Goal: Information Seeking & Learning: Learn about a topic

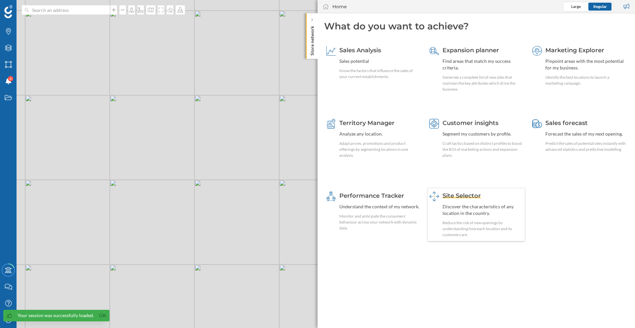
click at [466, 196] on span "Site Selector" at bounding box center [461, 195] width 38 height 7
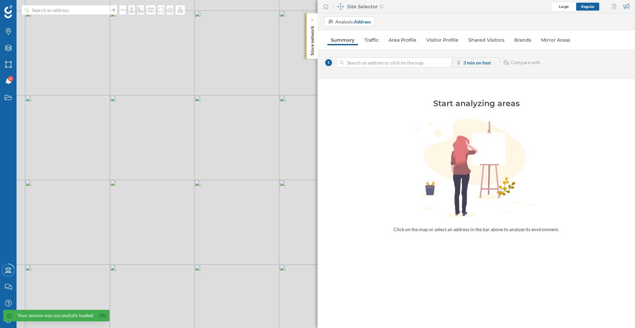
click at [241, 134] on div "© Mapbox © OpenStreetMap Improve this map" at bounding box center [317, 164] width 635 height 328
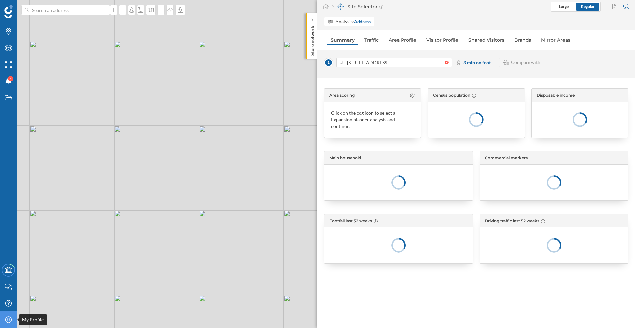
click at [9, 318] on icon "My Profile" at bounding box center [8, 319] width 8 height 7
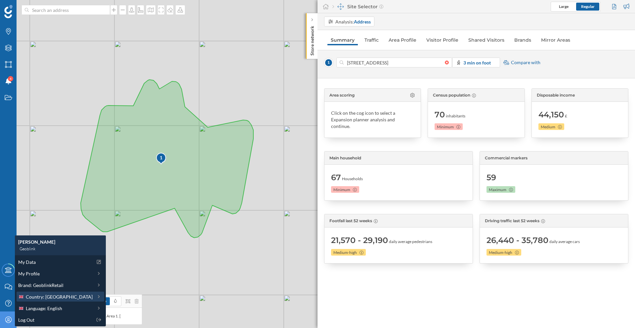
click at [78, 296] on div "Country: [GEOGRAPHIC_DATA]" at bounding box center [60, 296] width 84 height 7
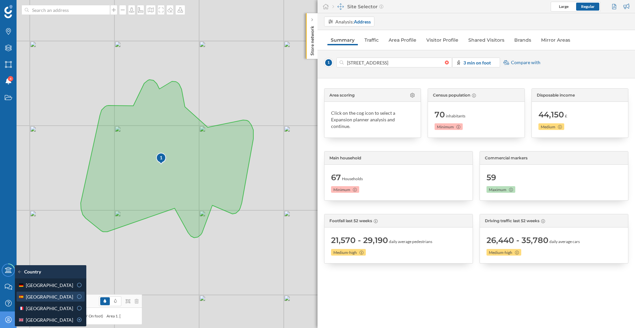
click at [76, 295] on icon at bounding box center [79, 296] width 6 height 5
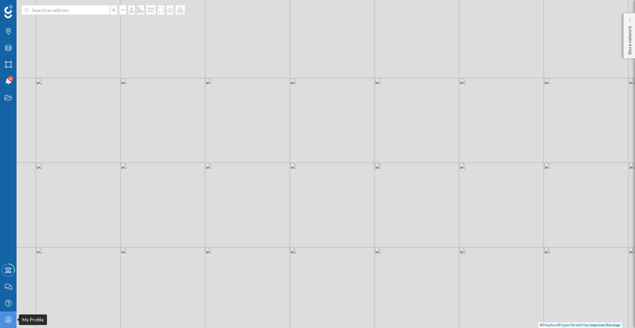
click at [8, 314] on div "My Profile" at bounding box center [8, 319] width 17 height 17
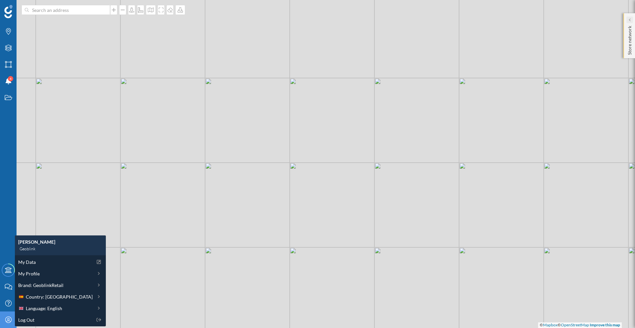
click at [628, 20] on icon at bounding box center [629, 19] width 2 height 3
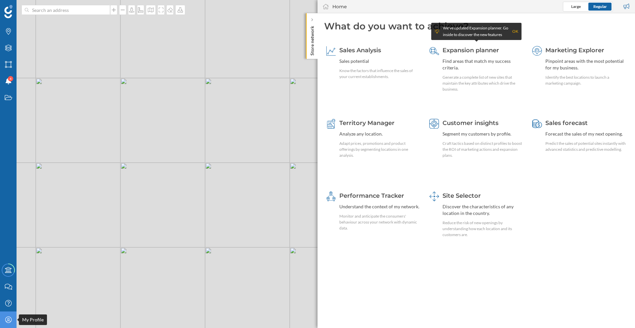
click at [9, 317] on icon "My Profile" at bounding box center [8, 319] width 8 height 7
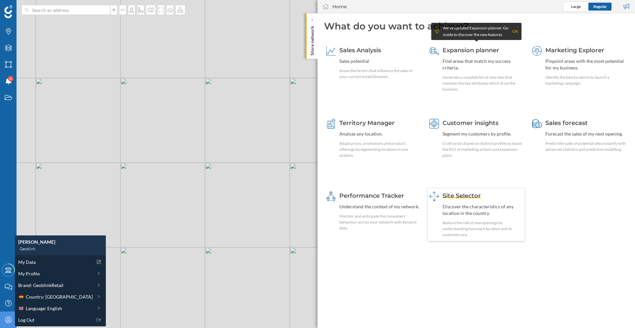
click at [459, 195] on span "Site Selector" at bounding box center [461, 195] width 38 height 7
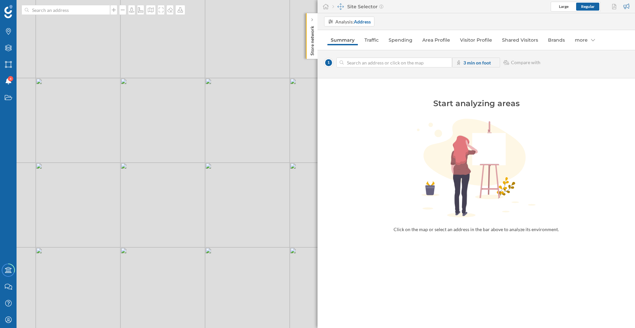
click at [213, 171] on div "© Mapbox © OpenStreetMap Improve this map" at bounding box center [317, 164] width 635 height 328
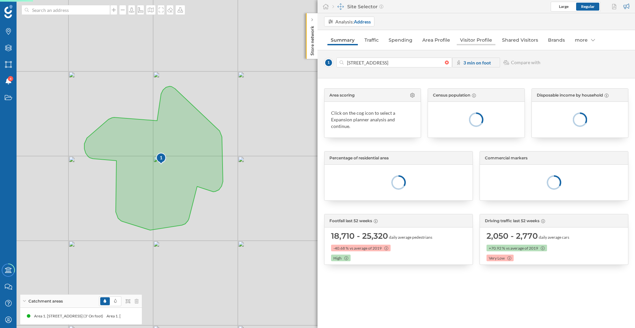
click at [485, 43] on link "Visitor Profile" at bounding box center [476, 40] width 39 height 11
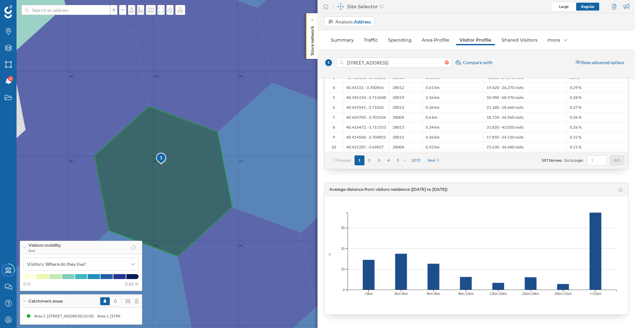
scroll to position [1387, 0]
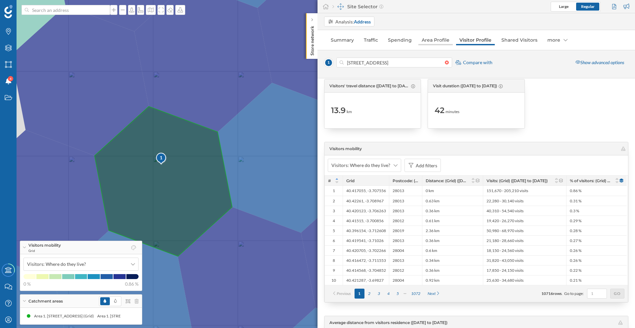
click at [442, 42] on link "Area Profile" at bounding box center [435, 40] width 34 height 11
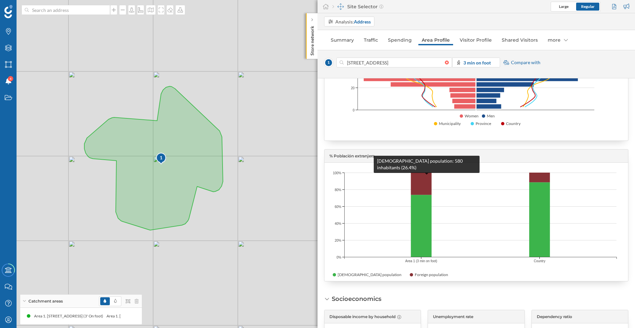
scroll to position [192, 0]
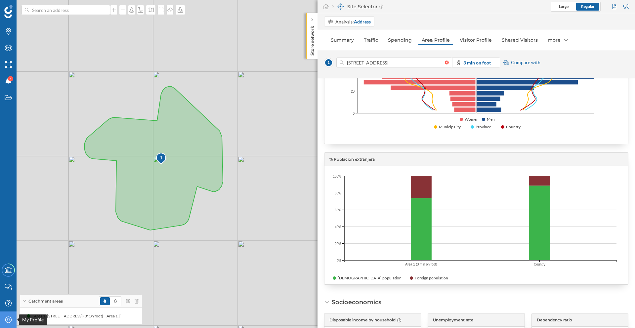
click at [5, 320] on icon at bounding box center [8, 319] width 6 height 6
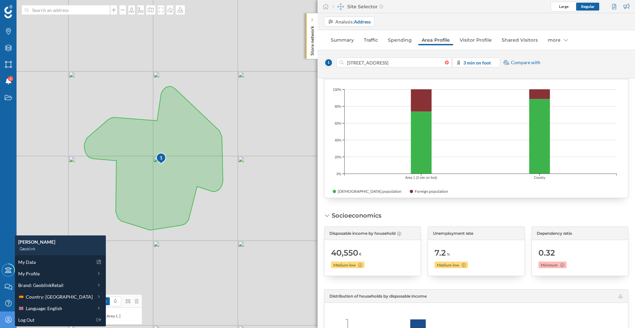
scroll to position [141, 0]
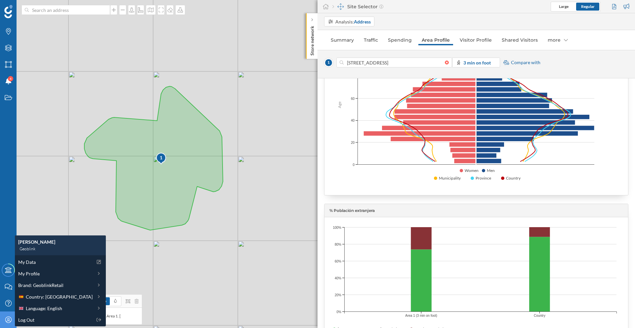
click at [415, 220] on icon "100% 100% 80% 80% 60% 60% 40% 40% 20% 20% 0% 0% Area 1 (3 min on foot) Country" at bounding box center [475, 270] width 303 height 107
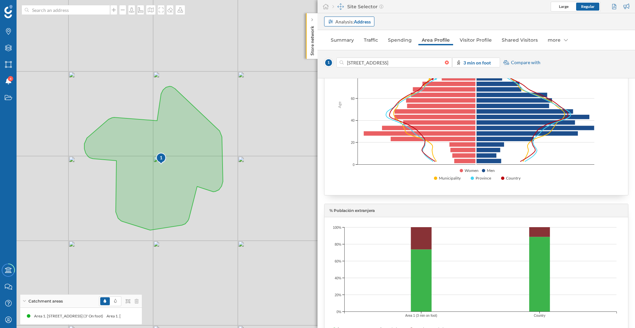
click at [344, 23] on div "Analysis: Address" at bounding box center [352, 21] width 35 height 7
click at [347, 47] on div "Commercial area" at bounding box center [345, 47] width 35 height 6
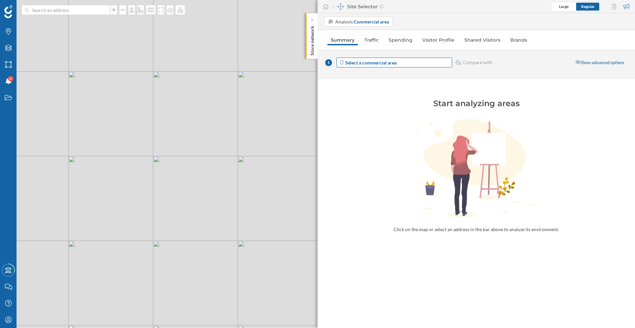
click at [393, 63] on strong "Select a commercial area" at bounding box center [370, 63] width 51 height 6
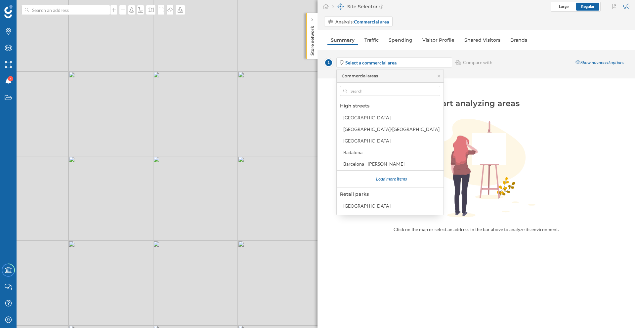
scroll to position [1, 0]
click at [383, 161] on div "Barcelona - [PERSON_NAME]" at bounding box center [373, 163] width 61 height 6
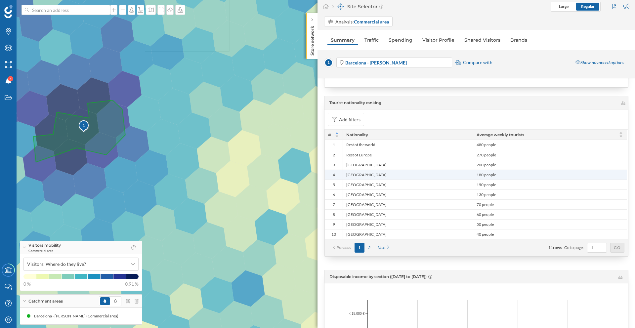
scroll to position [930, 0]
click at [389, 245] on div "Next" at bounding box center [384, 246] width 20 height 10
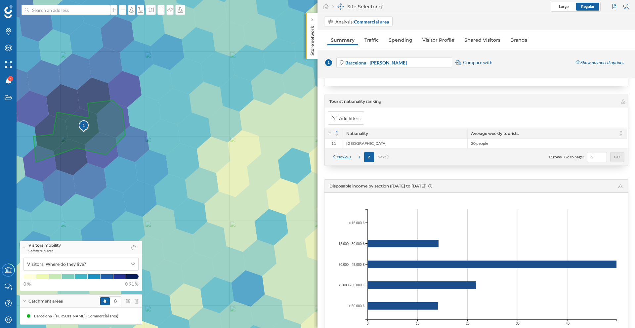
click at [333, 158] on div "Previous" at bounding box center [341, 157] width 26 height 10
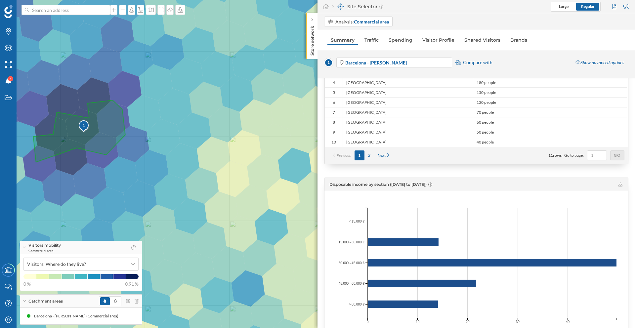
scroll to position [1049, 0]
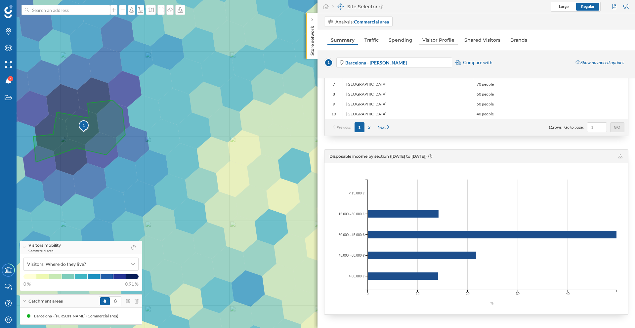
click at [440, 41] on link "Visitor Profile" at bounding box center [438, 40] width 39 height 11
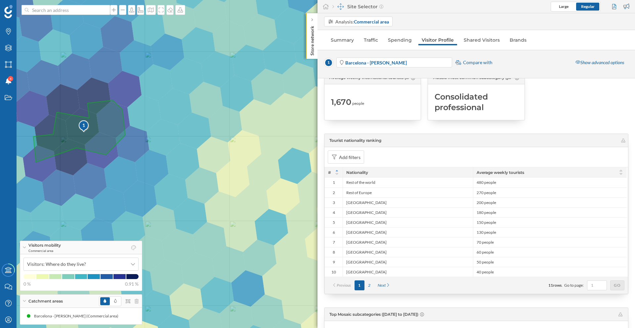
scroll to position [102, 0]
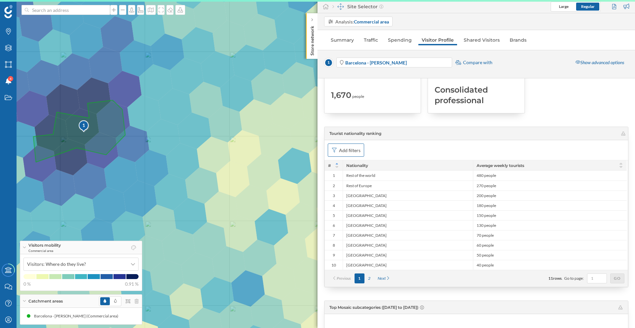
click at [349, 154] on div "Add filters" at bounding box center [346, 149] width 36 height 13
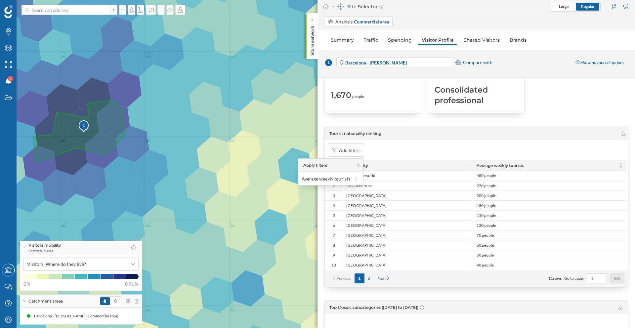
click at [415, 134] on span "Tourist nationality ranking" at bounding box center [473, 134] width 288 height 6
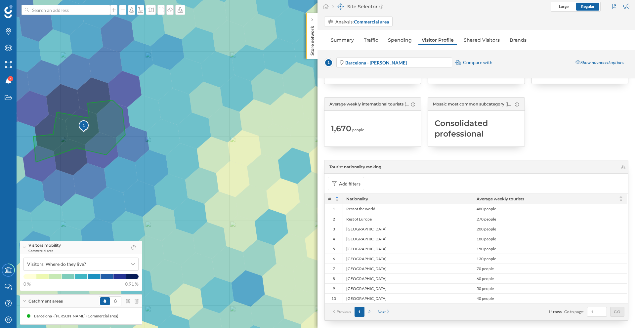
scroll to position [1, 0]
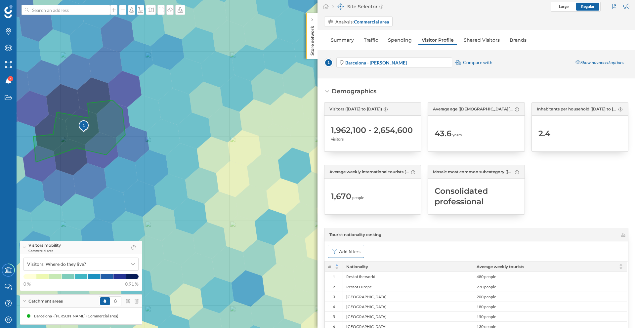
click at [350, 249] on div "Add filters" at bounding box center [349, 251] width 21 height 7
click at [447, 237] on div "Tourist nationality ranking" at bounding box center [475, 234] width 303 height 13
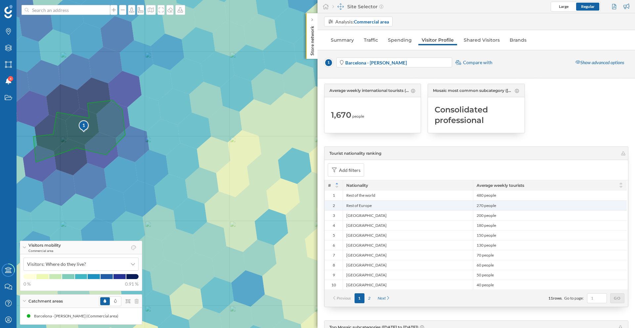
scroll to position [45, 0]
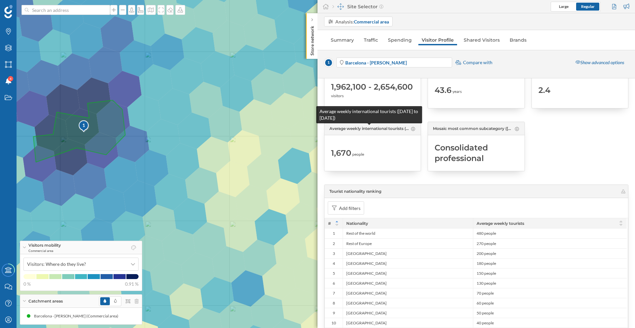
click at [406, 130] on span "Average weekly international tourists ([DATE] to [DATE])" at bounding box center [369, 129] width 80 height 6
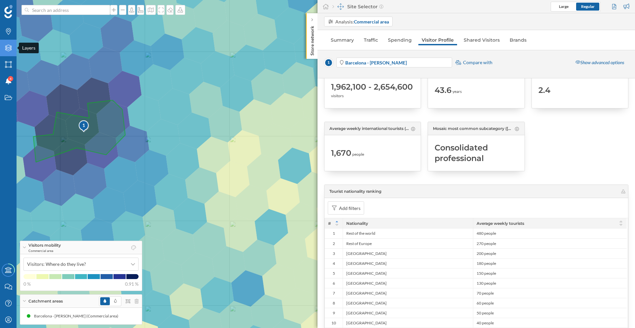
click at [14, 50] on div "Layers" at bounding box center [8, 48] width 17 height 17
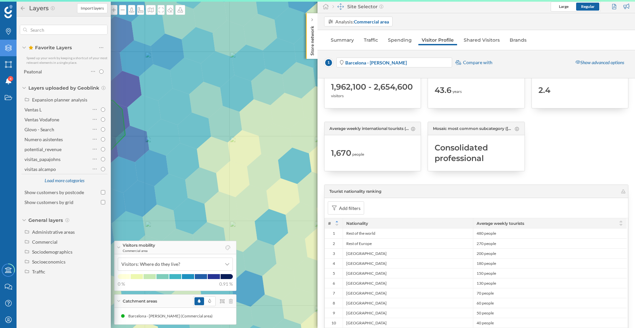
click at [47, 183] on div "Load more categories" at bounding box center [64, 181] width 48 height 10
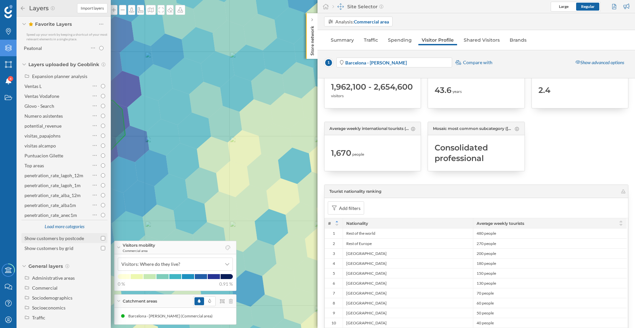
scroll to position [28, 0]
click at [60, 276] on div "Administrative areas" at bounding box center [68, 273] width 73 height 7
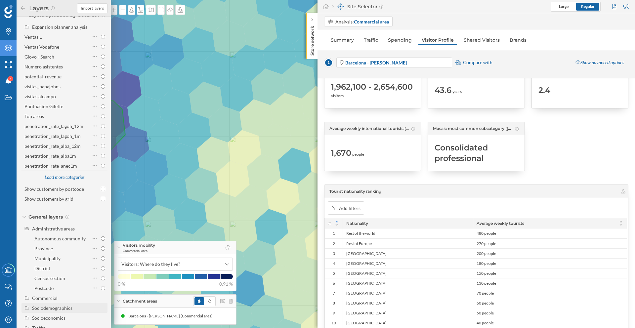
scroll to position [87, 0]
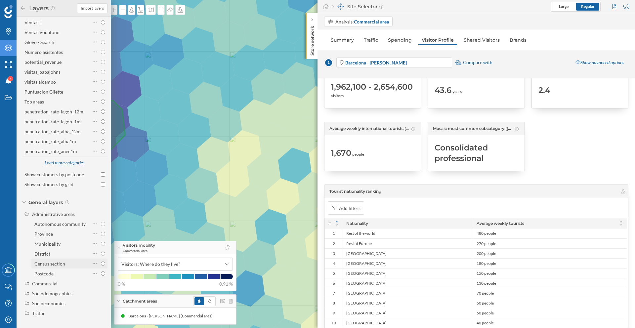
click at [102, 263] on input "Census section" at bounding box center [103, 263] width 4 height 4
radio input "true"
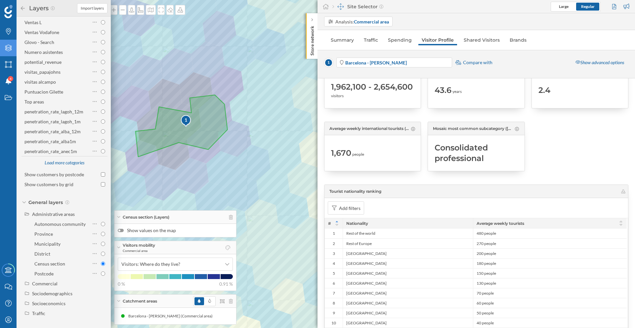
drag, startPoint x: 190, startPoint y: 157, endPoint x: 293, endPoint y: 152, distance: 102.3
click at [293, 152] on div "1 © Mapbox © OpenStreetMap Improve this map" at bounding box center [317, 164] width 635 height 328
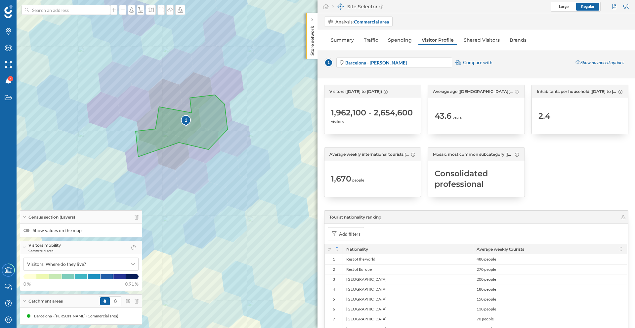
scroll to position [19, 0]
click at [21, 217] on div "Census section (Layers)" at bounding box center [81, 217] width 122 height 13
click at [24, 247] on icon at bounding box center [24, 248] width 4 height 2
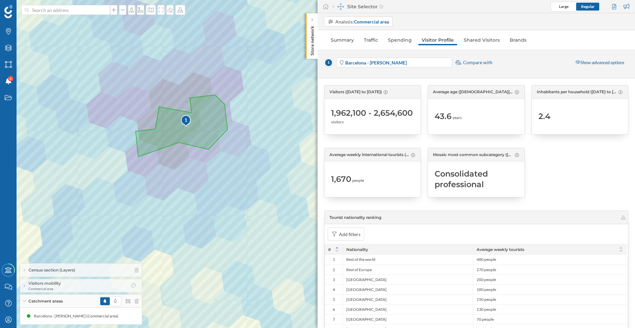
click at [26, 298] on div "Catchment areas" at bounding box center [81, 301] width 122 height 13
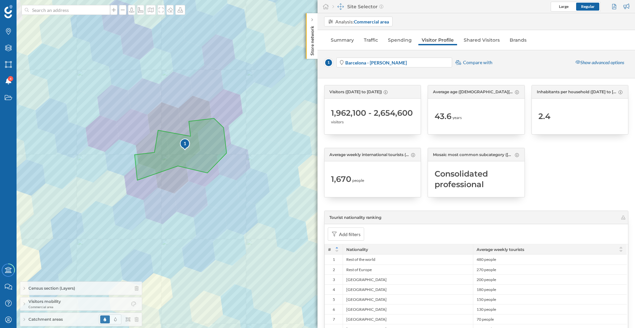
drag, startPoint x: 238, startPoint y: 188, endPoint x: 237, endPoint y: 212, distance: 23.5
click at [237, 212] on div "1 © Mapbox © OpenStreetMap Improve this map" at bounding box center [317, 164] width 635 height 328
click at [370, 42] on link "Traffic" at bounding box center [370, 40] width 21 height 11
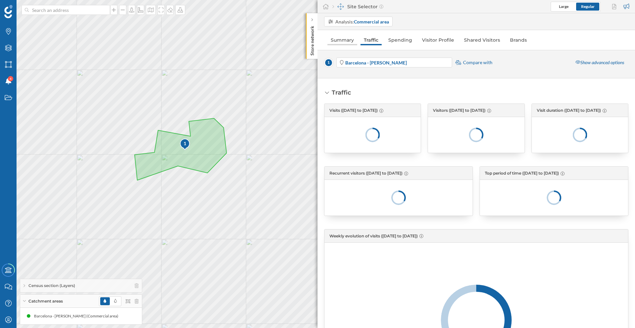
click at [341, 43] on link "Summary" at bounding box center [342, 40] width 30 height 11
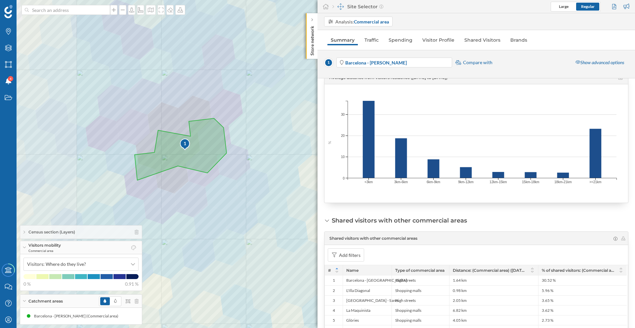
scroll to position [272, 0]
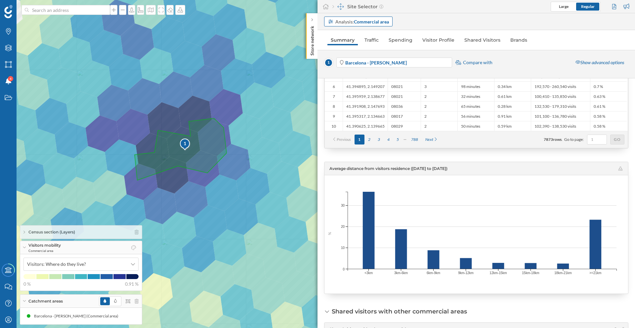
click at [342, 22] on div "Analysis: Commercial area" at bounding box center [362, 21] width 54 height 7
click at [417, 20] on div "Analysis: Commercial area" at bounding box center [479, 22] width 311 height 10
click at [417, 16] on div "Analysis: Commercial area" at bounding box center [475, 21] width 317 height 17
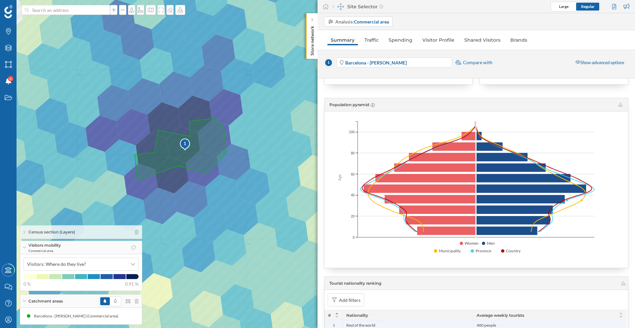
scroll to position [621, 0]
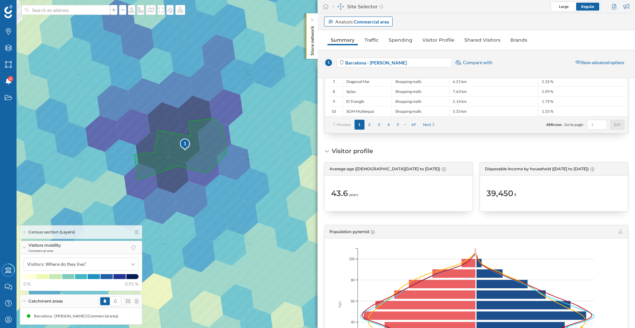
click at [363, 24] on strong "Commercial area" at bounding box center [371, 22] width 35 height 6
click at [358, 37] on div "Address" at bounding box center [358, 35] width 61 height 7
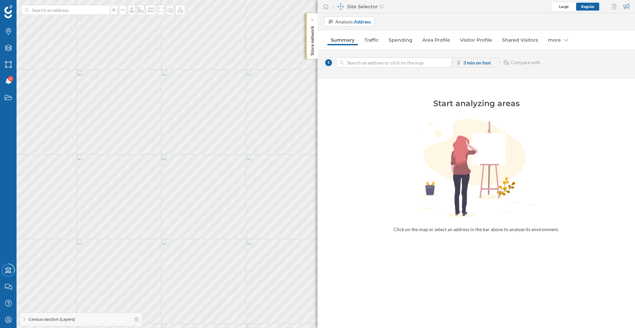
click at [139, 321] on div "Census section (Layers)" at bounding box center [81, 319] width 122 height 13
click at [138, 304] on icon at bounding box center [137, 304] width 4 height 5
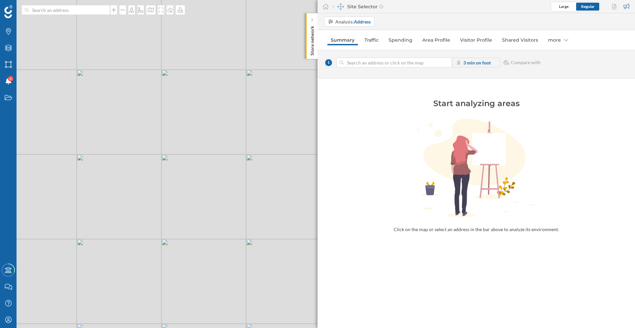
click at [222, 106] on div "© Mapbox © OpenStreetMap Improve this map" at bounding box center [317, 164] width 635 height 328
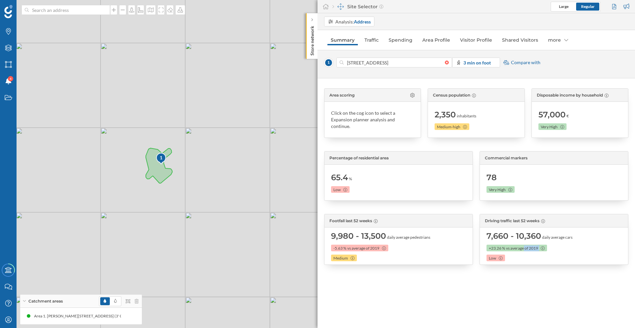
drag, startPoint x: 508, startPoint y: 249, endPoint x: 539, endPoint y: 248, distance: 31.1
click at [539, 248] on div "vs average of 2019" at bounding box center [525, 248] width 39 height 7
click at [375, 42] on link "Traffic" at bounding box center [371, 40] width 21 height 11
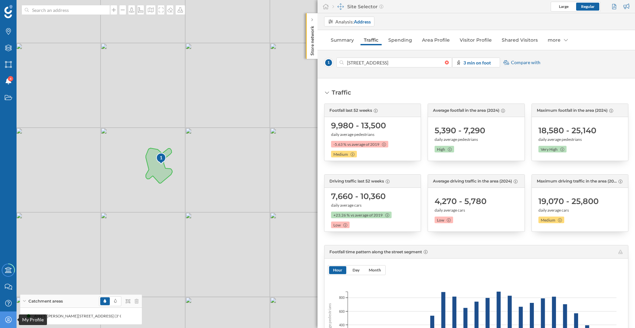
click at [6, 319] on icon "My Profile" at bounding box center [8, 319] width 8 height 7
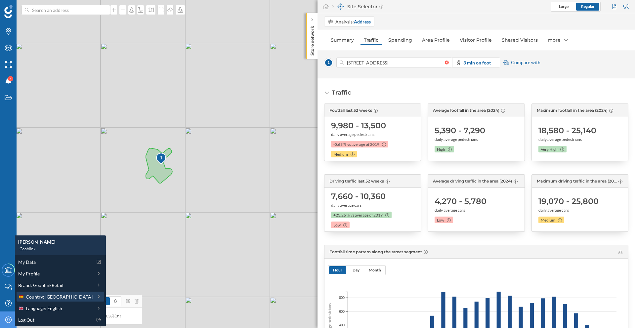
click at [35, 297] on span "Country: [GEOGRAPHIC_DATA]" at bounding box center [59, 296] width 67 height 7
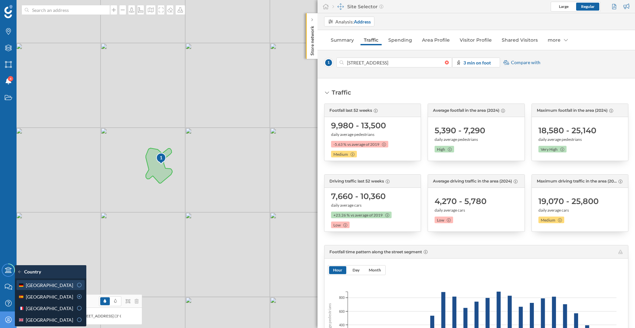
click at [76, 286] on icon at bounding box center [79, 285] width 6 height 5
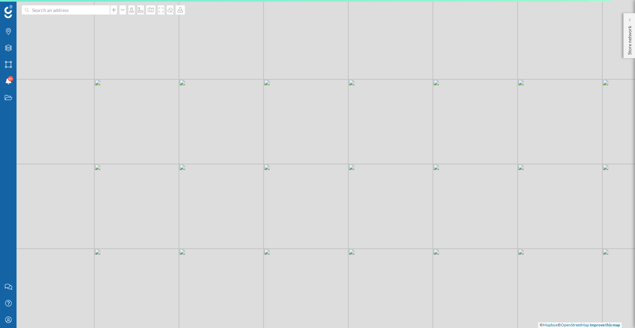
click at [271, 169] on div "© Mapbox © OpenStreetMap Improve this map" at bounding box center [317, 164] width 635 height 328
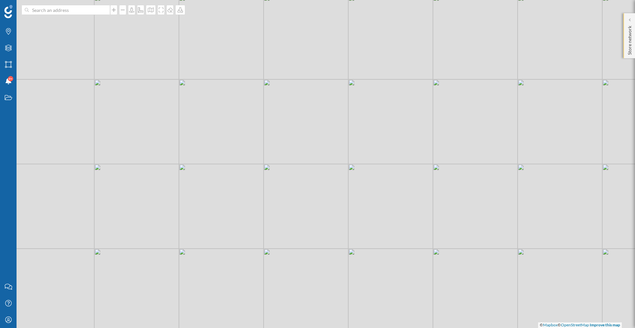
click at [629, 31] on p "Store network" at bounding box center [629, 39] width 7 height 32
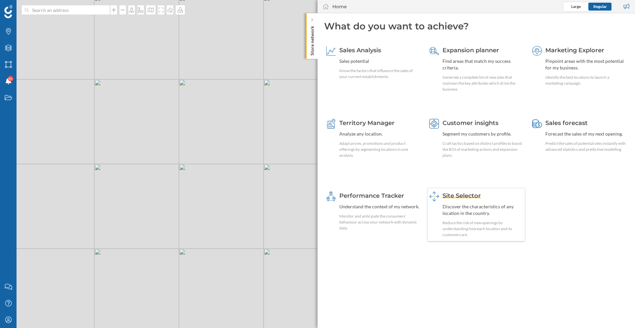
click at [454, 201] on div "Site Selector Discover the characteristics of any location in the country. Redu…" at bounding box center [482, 214] width 81 height 46
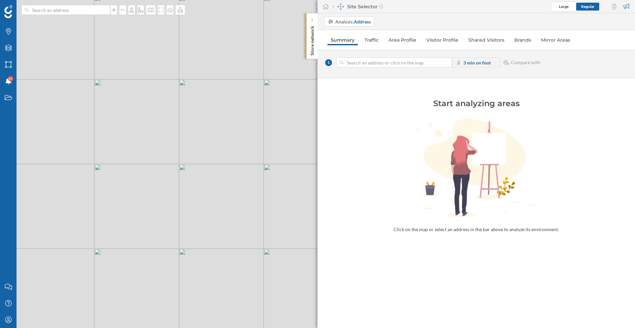
click at [202, 177] on div "© Mapbox © OpenStreetMap Improve this map" at bounding box center [317, 164] width 635 height 328
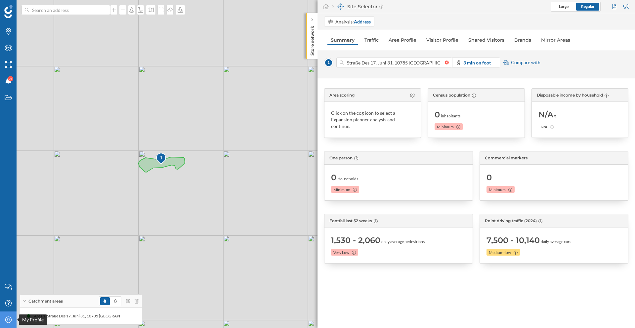
click at [12, 318] on icon "My Profile" at bounding box center [8, 319] width 8 height 7
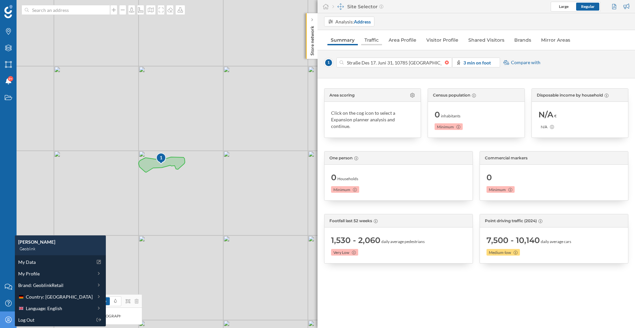
click at [373, 39] on link "Traffic" at bounding box center [371, 40] width 21 height 11
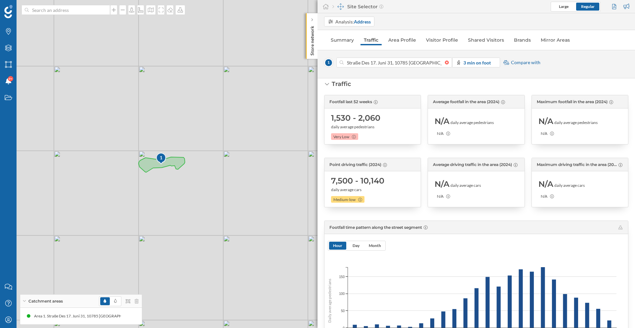
scroll to position [13, 0]
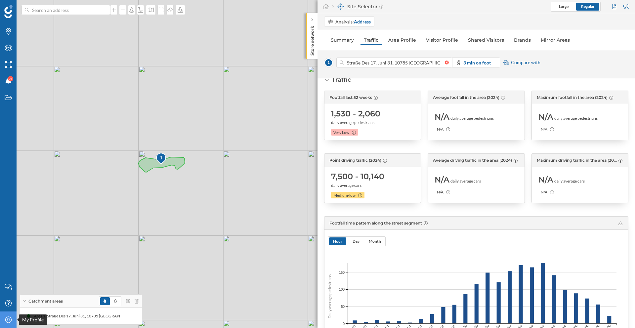
click at [9, 321] on icon "My Profile" at bounding box center [8, 319] width 8 height 7
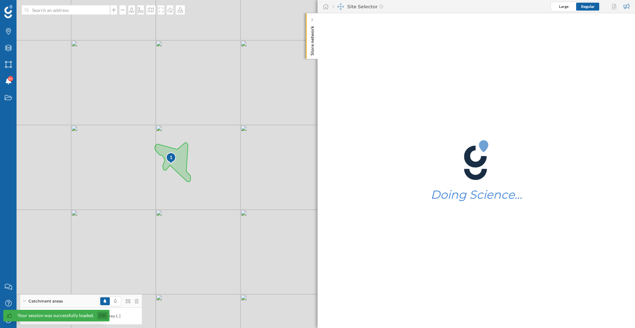
click at [99, 314] on link "Ok" at bounding box center [102, 316] width 11 height 8
click at [6, 320] on icon "My Profile" at bounding box center [8, 319] width 8 height 7
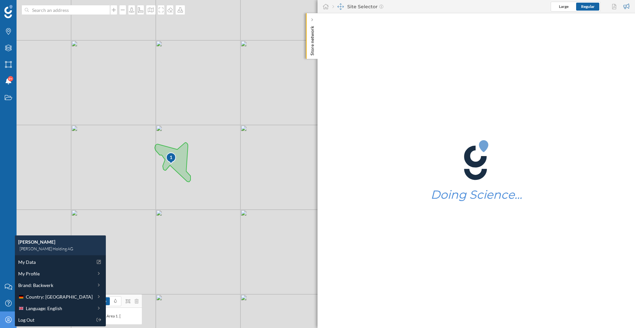
click at [6, 320] on icon "My Profile" at bounding box center [8, 319] width 8 height 7
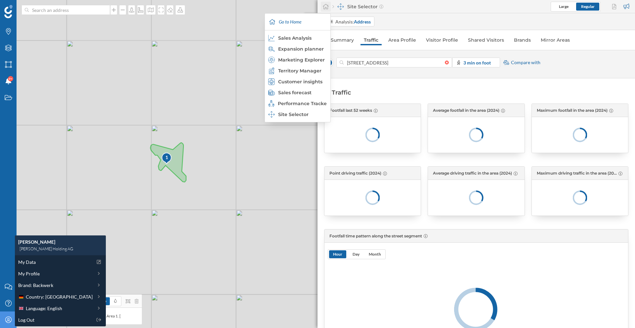
click at [328, 10] on div at bounding box center [326, 7] width 10 height 10
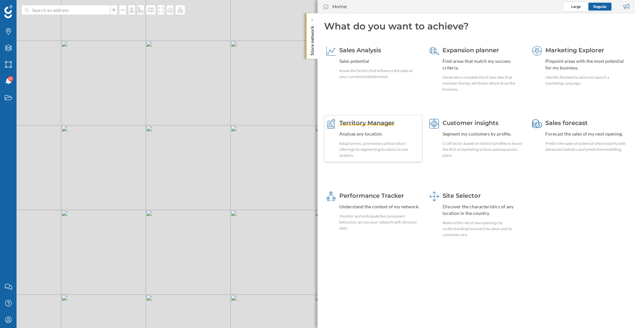
click at [374, 130] on div "Territory Manager Analyze any location. Adapt prices, promotions and product of…" at bounding box center [379, 139] width 81 height 40
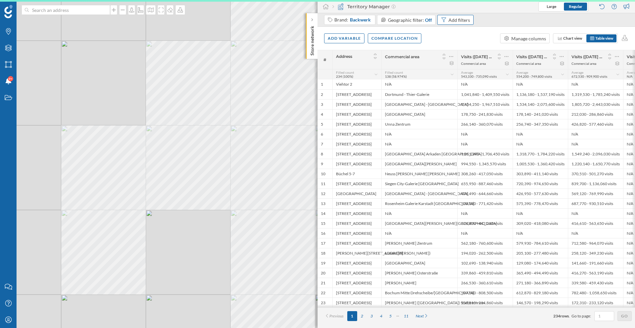
click at [464, 21] on div "Add filters" at bounding box center [458, 20] width 21 height 7
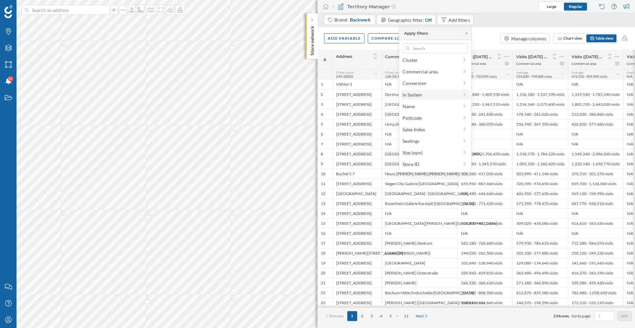
scroll to position [16, 0]
click at [435, 61] on span "Cluster" at bounding box center [430, 59] width 56 height 7
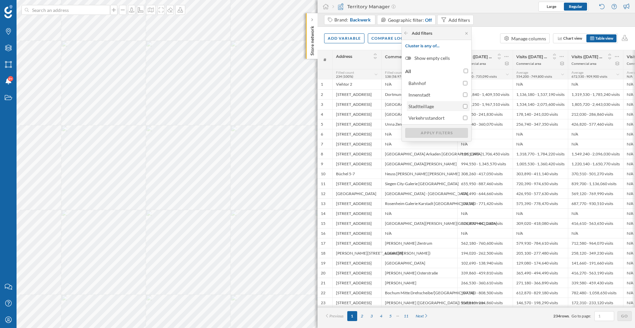
click at [462, 105] on div "Stadtteillage" at bounding box center [437, 106] width 59 height 7
click at [463, 105] on input "Stadtteillage" at bounding box center [465, 106] width 4 height 4
checkbox input "true"
click at [447, 129] on div "Apply filters" at bounding box center [436, 133] width 63 height 10
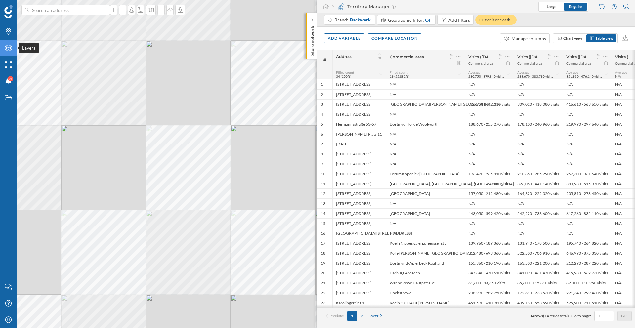
click at [14, 49] on div "Layers" at bounding box center [8, 48] width 17 height 17
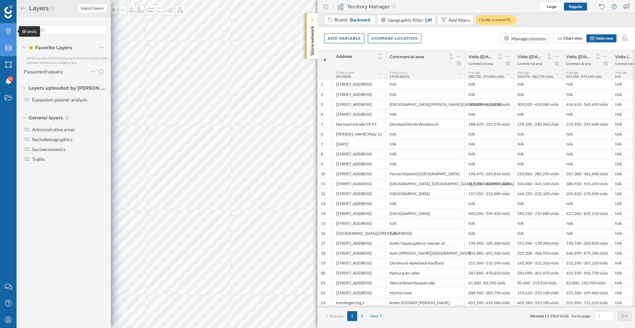
click at [8, 34] on icon at bounding box center [8, 31] width 5 height 7
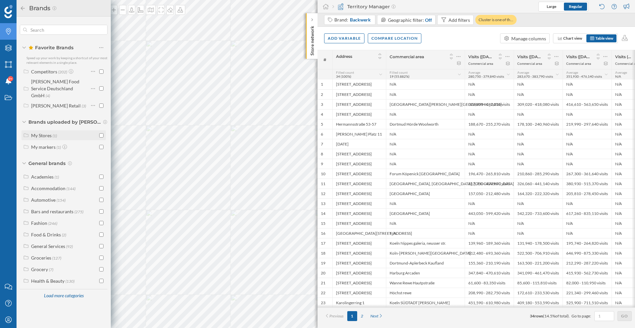
click at [71, 132] on div "My Stores (1)" at bounding box center [64, 135] width 66 height 7
click at [100, 133] on input "checkbox" at bounding box center [101, 135] width 4 height 4
checkbox input "true"
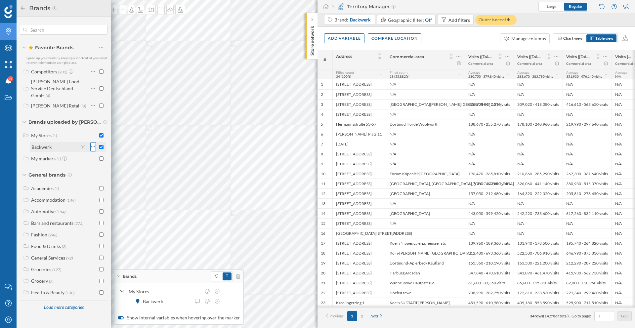
click at [94, 143] on icon at bounding box center [93, 146] width 4 height 7
click at [83, 145] on icon at bounding box center [83, 147] width 4 height 4
click at [93, 170] on div "Cluster Conversion In System Sales Index Seatings Size (sqm)" at bounding box center [105, 193] width 50 height 71
click at [98, 168] on span "Cluster" at bounding box center [99, 165] width 33 height 7
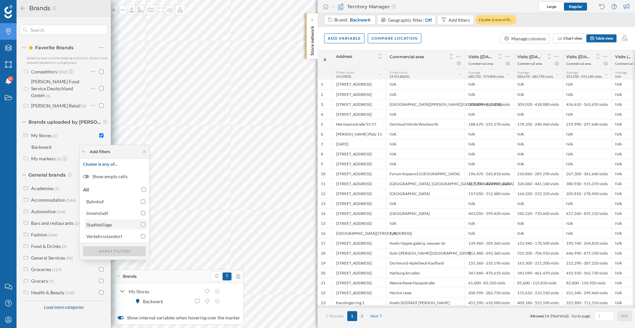
click at [144, 226] on input "Stadtteillage" at bounding box center [143, 224] width 4 height 4
checkbox input "true"
click at [134, 248] on div "Apply filters" at bounding box center [114, 251] width 63 height 10
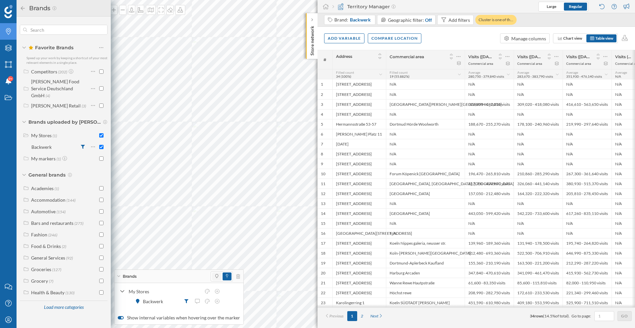
click at [212, 275] on span at bounding box center [217, 276] width 10 height 8
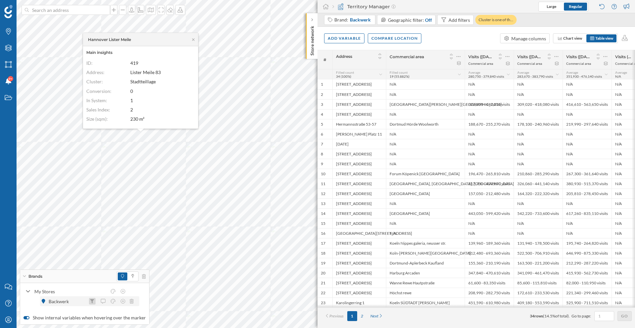
click at [93, 301] on icon at bounding box center [92, 301] width 4 height 4
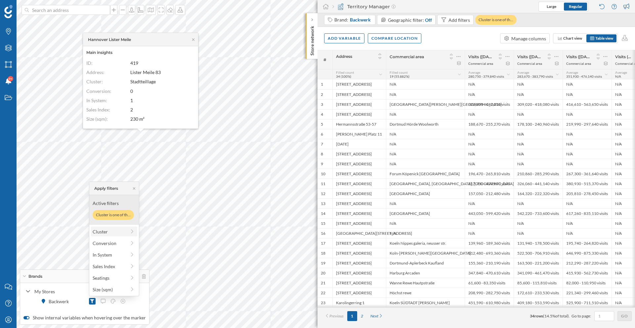
click at [129, 235] on div at bounding box center [132, 231] width 6 height 7
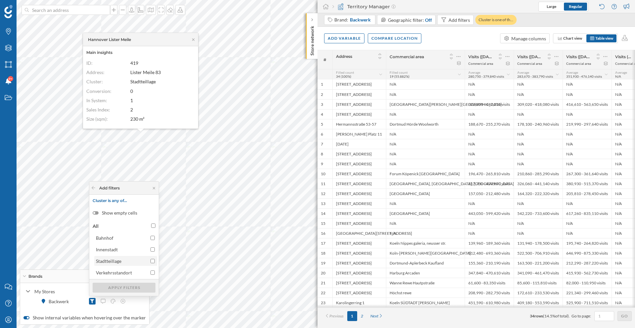
click at [154, 261] on input "Stadtteillage" at bounding box center [152, 261] width 4 height 4
checkbox input "true"
click at [146, 287] on div "Apply filters" at bounding box center [124, 287] width 63 height 10
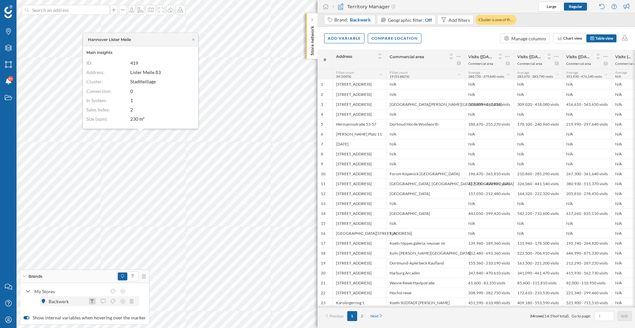
click at [94, 299] on icon at bounding box center [92, 301] width 4 height 4
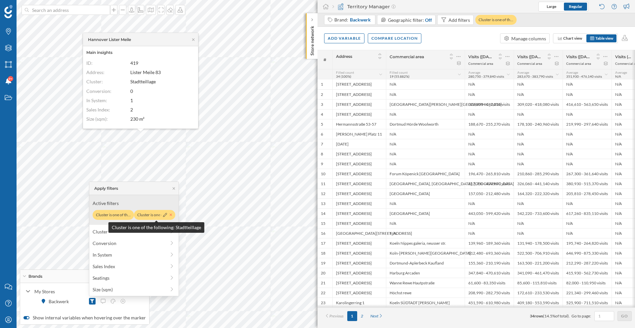
click at [172, 214] on icon at bounding box center [171, 215] width 3 height 4
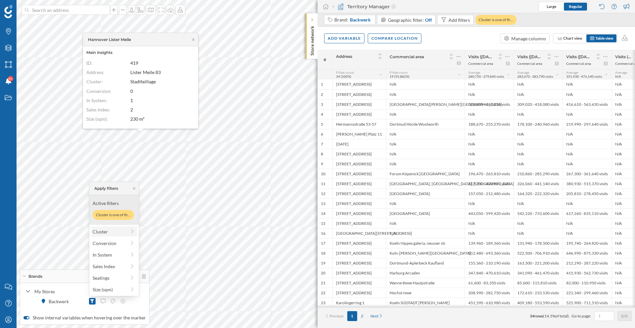
click at [134, 232] on icon at bounding box center [132, 231] width 6 height 5
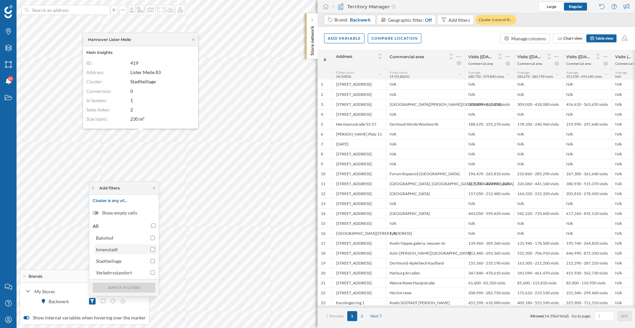
click at [151, 249] on input "Innenstadt" at bounding box center [152, 249] width 4 height 4
checkbox input "true"
click at [134, 285] on div "Apply filters" at bounding box center [124, 287] width 63 height 10
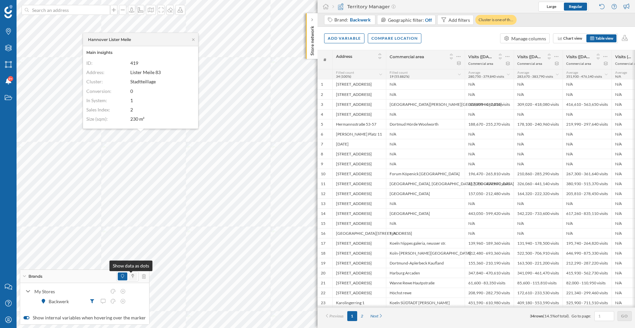
click at [132, 275] on icon at bounding box center [133, 276] width 2 height 4
click at [121, 277] on icon at bounding box center [122, 276] width 3 height 4
click at [94, 301] on icon at bounding box center [92, 301] width 4 height 4
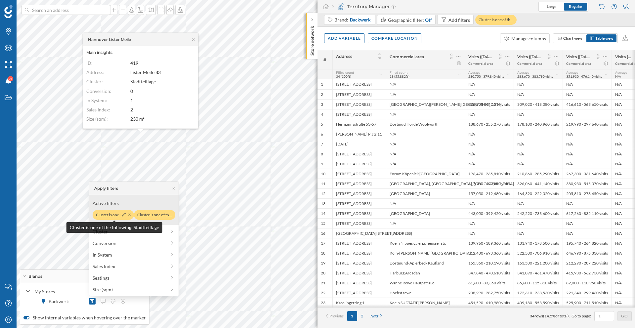
click at [131, 216] on div "Cluster is one of th…" at bounding box center [113, 215] width 41 height 10
click at [130, 216] on icon at bounding box center [129, 215] width 3 height 4
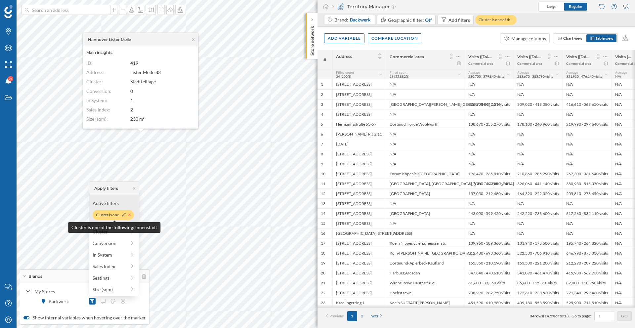
click at [129, 215] on icon at bounding box center [129, 215] width 2 height 2
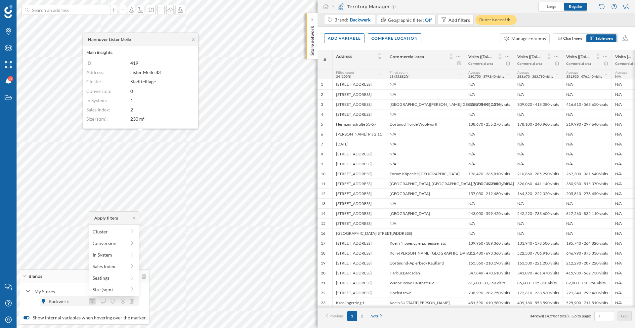
click at [91, 298] on div at bounding box center [92, 301] width 7 height 7
click at [127, 234] on div "Cluster" at bounding box center [114, 231] width 42 height 7
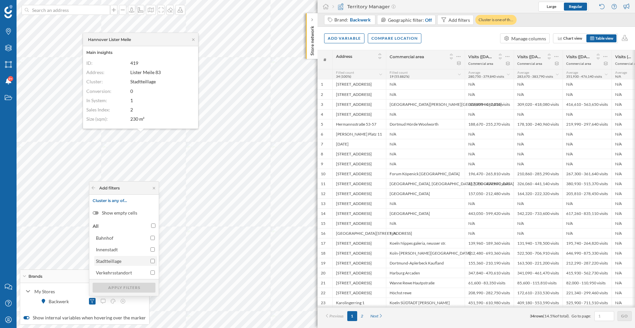
click at [152, 261] on input "Stadtteillage" at bounding box center [152, 261] width 4 height 4
checkbox input "true"
click at [136, 287] on div "Apply filters" at bounding box center [124, 287] width 63 height 10
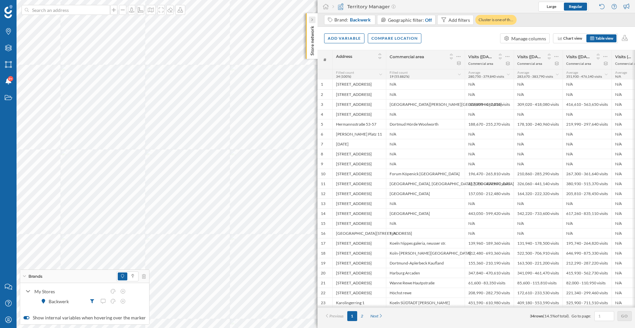
click at [314, 20] on div at bounding box center [312, 20] width 7 height 7
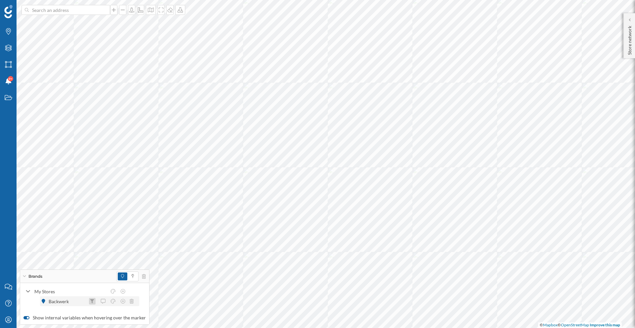
click at [92, 301] on icon at bounding box center [92, 301] width 4 height 4
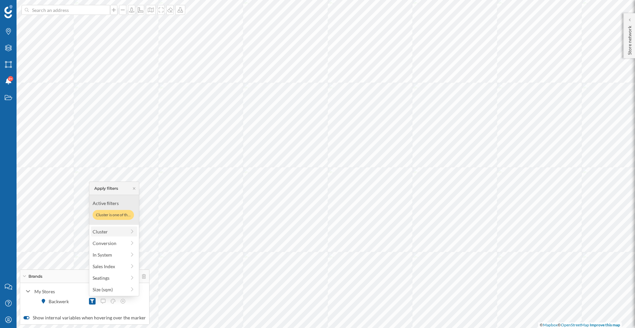
click at [112, 233] on span "Cluster" at bounding box center [109, 231] width 33 height 7
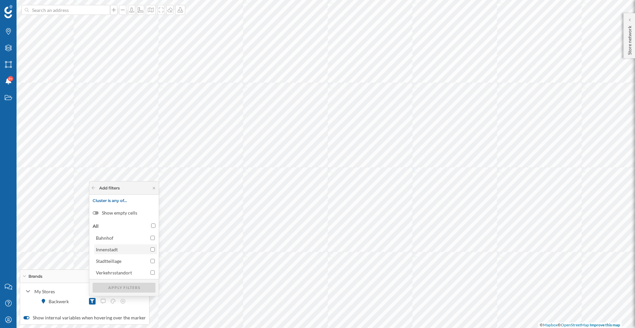
click at [150, 249] on input "Innenstadt" at bounding box center [152, 249] width 4 height 4
checkbox input "true"
click at [129, 287] on div "Apply filters" at bounding box center [124, 287] width 63 height 10
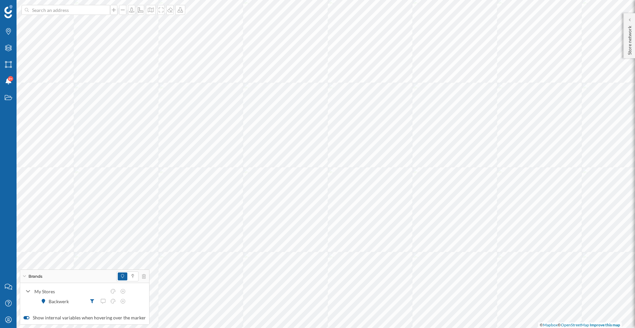
click at [122, 276] on span at bounding box center [123, 276] width 10 height 8
click at [92, 301] on icon at bounding box center [92, 301] width 4 height 4
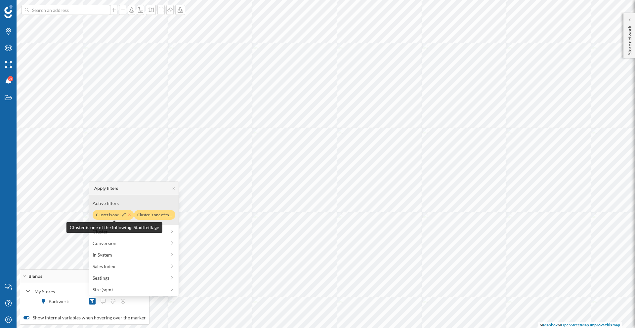
click at [130, 216] on icon at bounding box center [129, 215] width 3 height 4
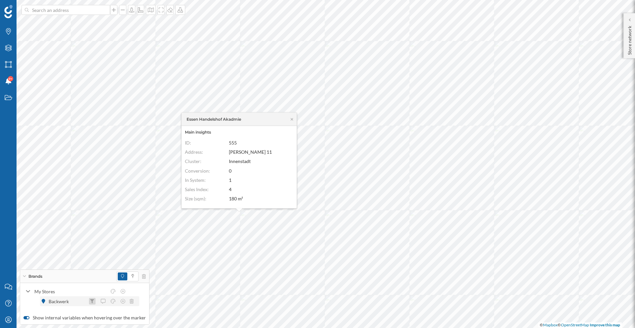
click at [92, 301] on icon at bounding box center [92, 301] width 4 height 4
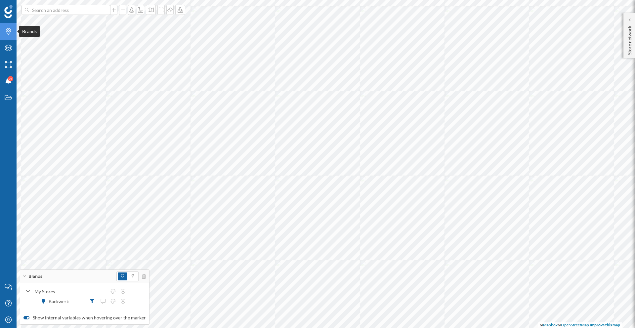
click at [7, 33] on icon "Brands" at bounding box center [8, 31] width 8 height 7
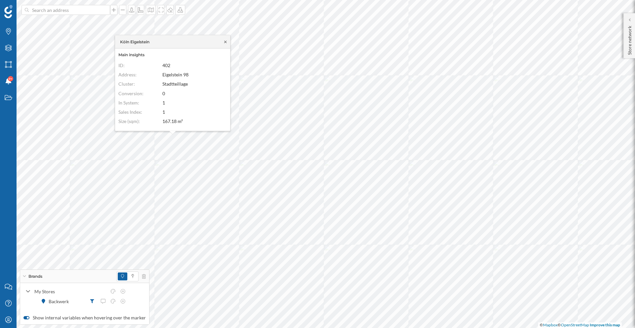
click at [225, 41] on icon at bounding box center [225, 41] width 2 height 2
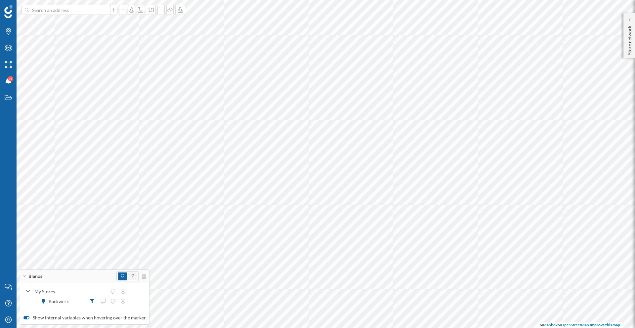
click at [132, 276] on span at bounding box center [132, 276] width 9 height 8
click at [121, 277] on icon at bounding box center [122, 276] width 3 height 4
click at [93, 301] on icon at bounding box center [92, 301] width 4 height 4
click at [71, 12] on input at bounding box center [66, 10] width 74 height 10
type input "v"
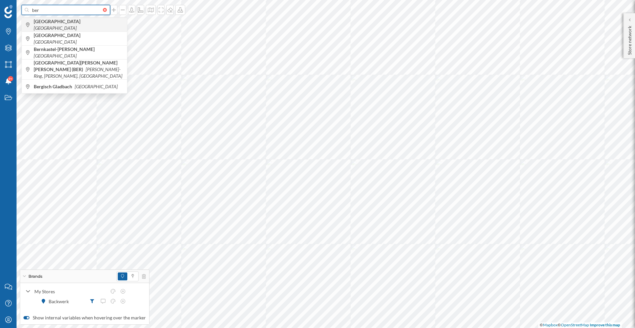
type input "ber"
click at [48, 21] on span "Berlin Germany" at bounding box center [79, 24] width 90 height 13
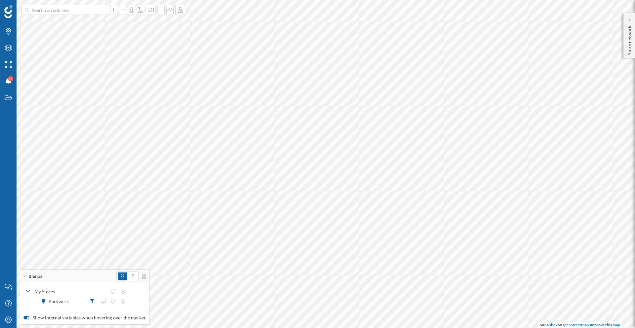
click at [114, 292] on icon at bounding box center [113, 291] width 5 height 5
click at [72, 231] on div at bounding box center [69, 230] width 5 height 5
click at [114, 292] on icon at bounding box center [113, 291] width 6 height 5
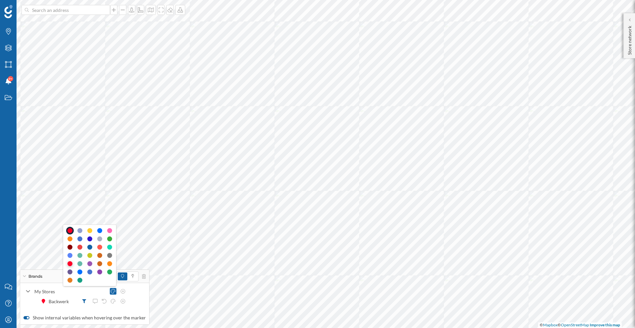
click at [70, 263] on div at bounding box center [69, 263] width 5 height 5
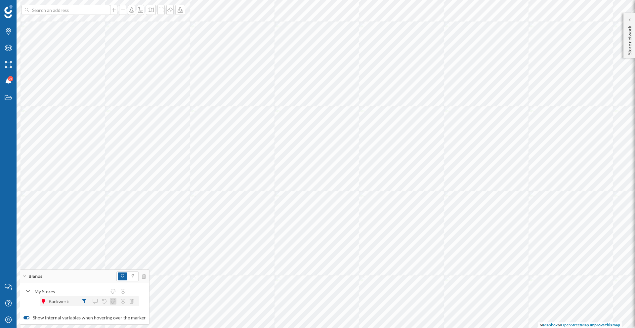
click at [111, 300] on icon at bounding box center [113, 301] width 6 height 5
click at [70, 241] on div at bounding box center [69, 240] width 5 height 5
click at [84, 301] on icon at bounding box center [84, 301] width 4 height 4
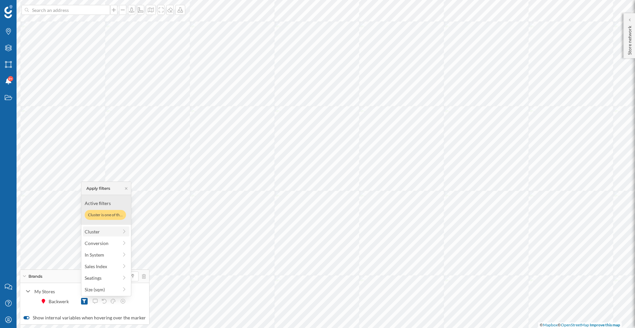
click at [110, 233] on span "Cluster" at bounding box center [101, 231] width 33 height 7
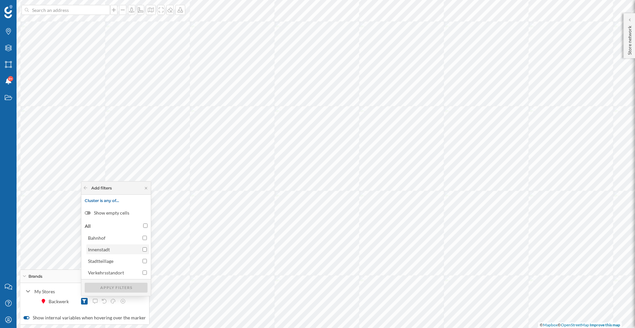
click at [141, 249] on div "Innenstadt" at bounding box center [117, 249] width 59 height 7
click at [142, 249] on input "Innenstadt" at bounding box center [144, 249] width 4 height 4
checkbox input "true"
click at [123, 283] on div "Apply filters" at bounding box center [116, 287] width 63 height 10
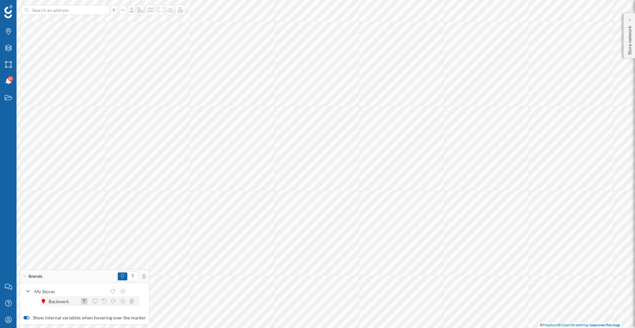
click at [87, 299] on div at bounding box center [84, 301] width 7 height 7
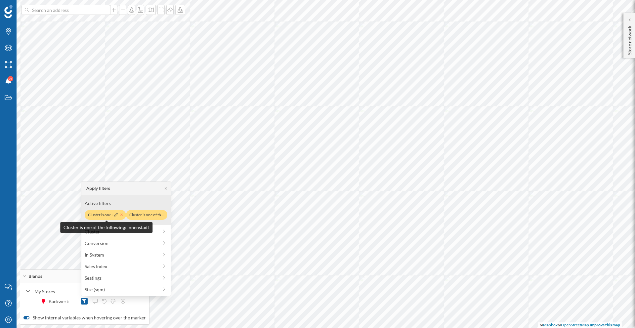
click at [122, 215] on icon at bounding box center [121, 215] width 3 height 4
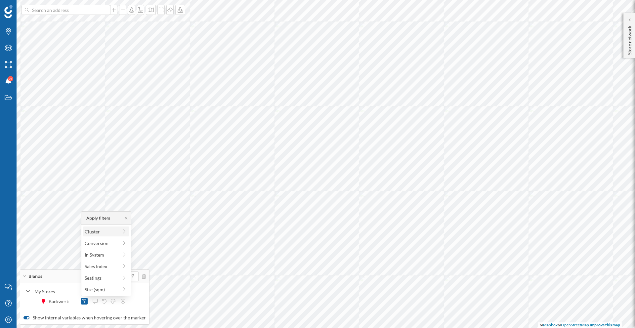
click at [113, 232] on span "Cluster" at bounding box center [101, 231] width 33 height 7
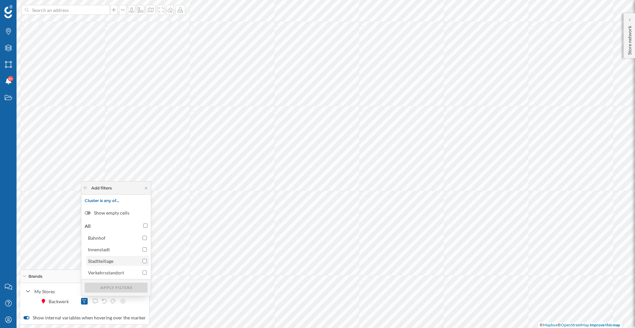
click at [142, 260] on input "Stadtteillage" at bounding box center [144, 261] width 4 height 4
checkbox input "true"
click at [145, 248] on input "Innenstadt" at bounding box center [144, 249] width 4 height 4
checkbox input "true"
click at [146, 259] on input "Stadtteillage" at bounding box center [144, 261] width 4 height 4
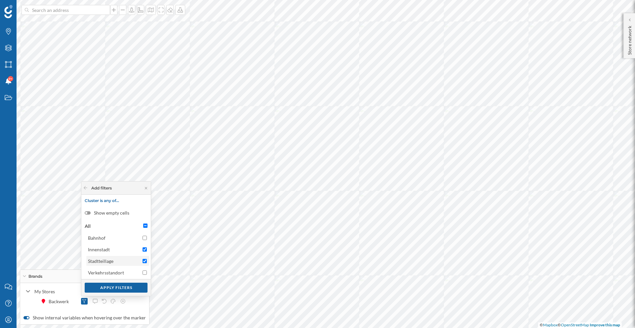
checkbox input "false"
click at [132, 286] on div "Apply filters" at bounding box center [116, 287] width 63 height 10
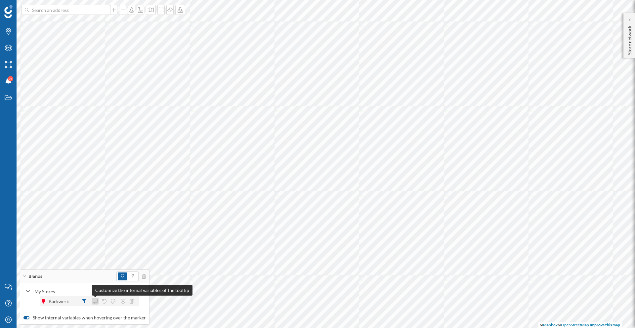
click at [98, 301] on div at bounding box center [95, 301] width 7 height 7
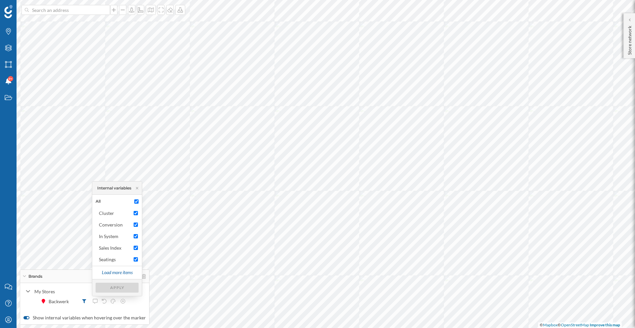
click at [138, 201] on input "All" at bounding box center [136, 201] width 4 height 4
checkbox input "false"
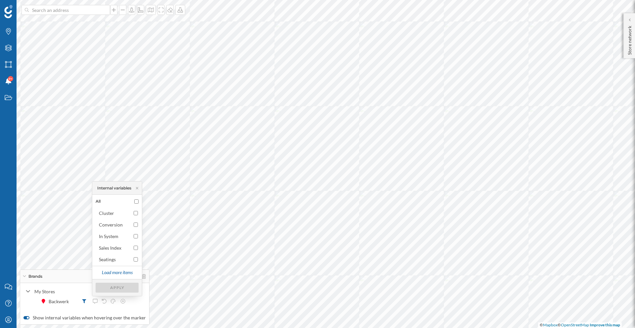
checkbox input "false"
click at [136, 212] on input "Cluster" at bounding box center [136, 213] width 4 height 4
checkbox input "true"
click at [127, 283] on div "Apply" at bounding box center [117, 287] width 43 height 10
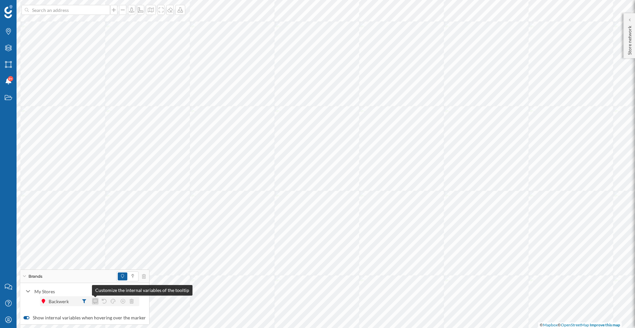
click at [97, 300] on icon at bounding box center [95, 301] width 6 height 5
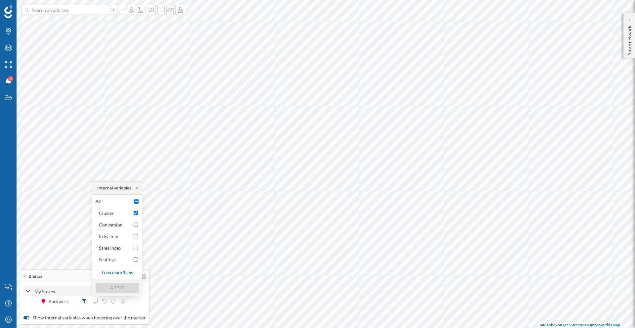
click at [79, 287] on div "My Stores" at bounding box center [77, 291] width 108 height 10
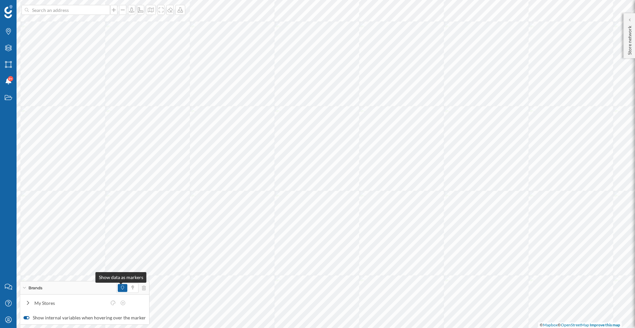
click at [121, 290] on span at bounding box center [122, 288] width 3 height 6
click at [105, 303] on div "My Stores" at bounding box center [70, 302] width 72 height 7
click at [86, 301] on icon at bounding box center [84, 301] width 4 height 4
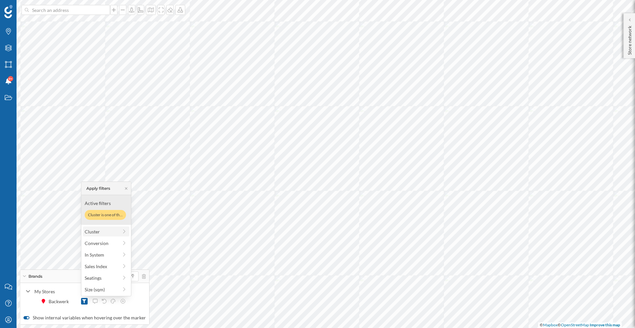
click at [120, 232] on div "Cluster" at bounding box center [106, 231] width 42 height 7
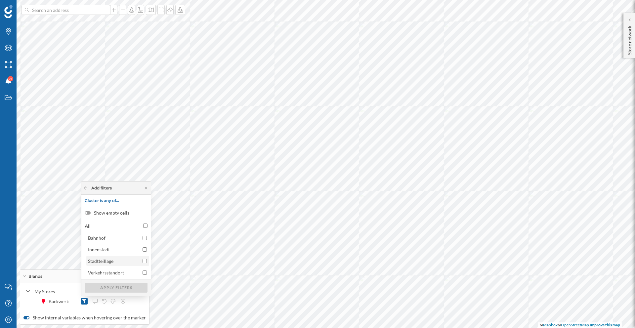
click at [144, 261] on input "Stadtteillage" at bounding box center [144, 261] width 4 height 4
checkbox input "true"
click at [121, 311] on div "Show internal variables when hovering over the marker" at bounding box center [84, 317] width 129 height 13
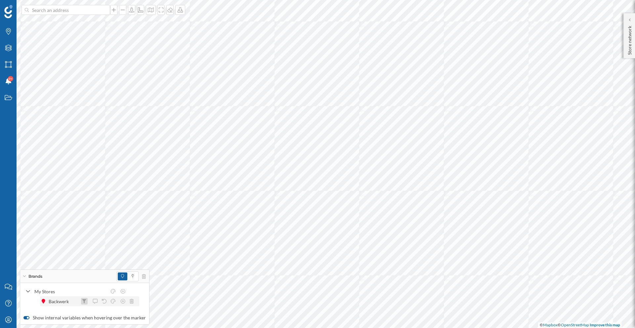
click at [84, 299] on icon at bounding box center [84, 301] width 4 height 4
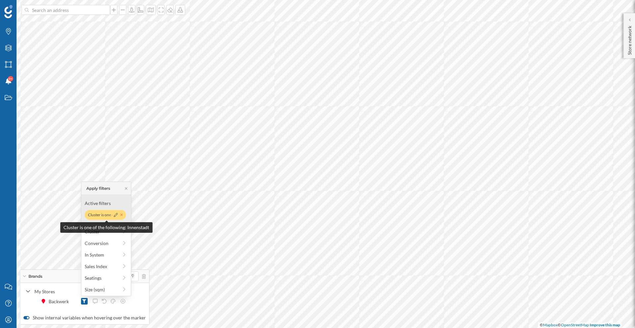
click at [122, 215] on icon at bounding box center [121, 215] width 3 height 4
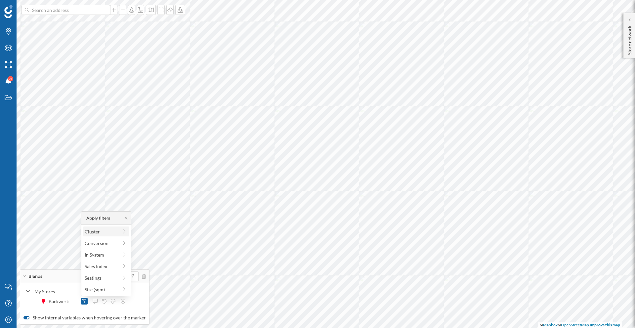
click at [116, 232] on span "Cluster" at bounding box center [101, 231] width 33 height 7
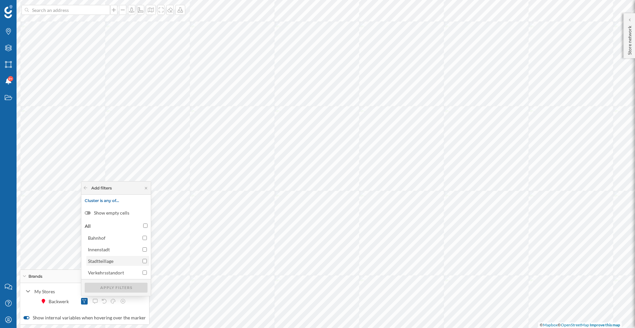
click at [143, 260] on input "Stadtteillage" at bounding box center [144, 261] width 4 height 4
checkbox input "true"
click at [116, 285] on div "Apply filters" at bounding box center [116, 287] width 63 height 10
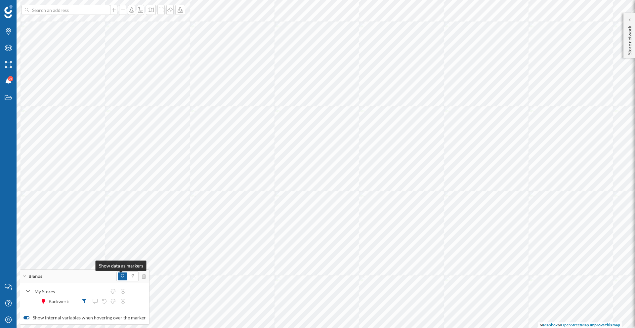
click at [121, 278] on icon at bounding box center [122, 276] width 3 height 4
click at [83, 303] on icon at bounding box center [84, 301] width 4 height 4
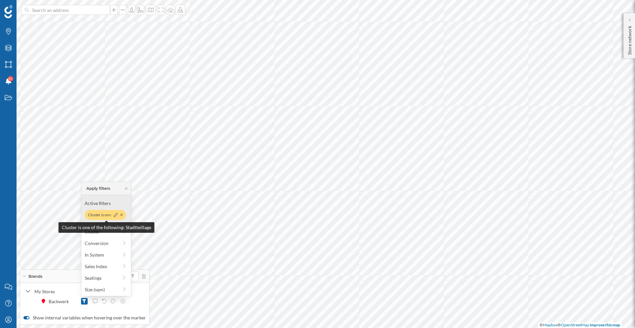
click at [105, 217] on div "Cluster is one of th…" at bounding box center [105, 215] width 41 height 10
click at [104, 233] on span "Cluster" at bounding box center [101, 231] width 33 height 7
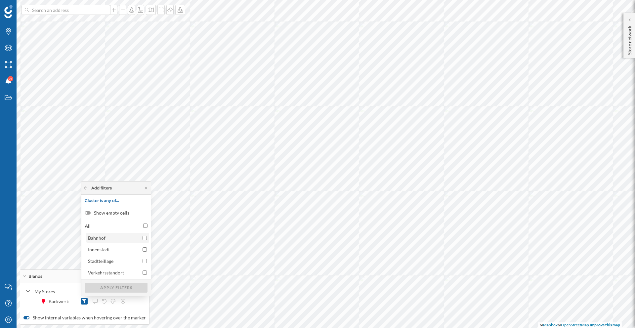
click at [144, 239] on input "Bahnhof" at bounding box center [144, 238] width 4 height 4
checkbox input "true"
click at [143, 248] on input "Innenstadt" at bounding box center [144, 249] width 4 height 4
checkbox input "true"
click at [115, 284] on div "Apply filters" at bounding box center [116, 287] width 63 height 10
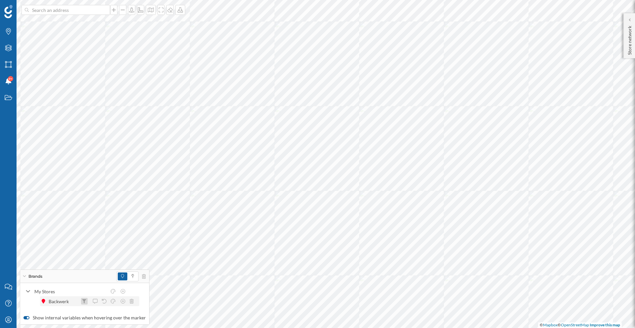
click at [81, 300] on div at bounding box center [84, 301] width 7 height 7
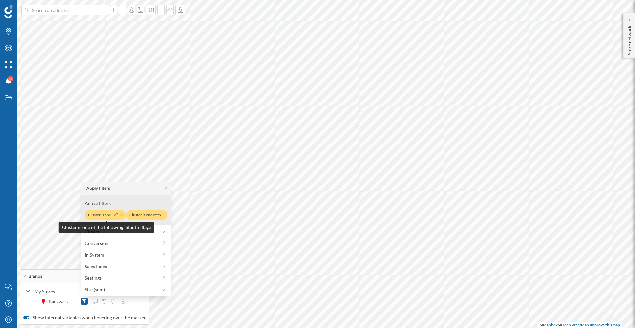
click at [122, 215] on icon at bounding box center [121, 215] width 3 height 4
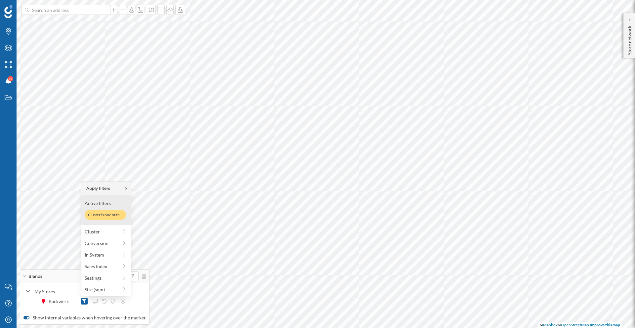
click at [128, 188] on icon at bounding box center [126, 188] width 5 height 4
